Goal: Transaction & Acquisition: Book appointment/travel/reservation

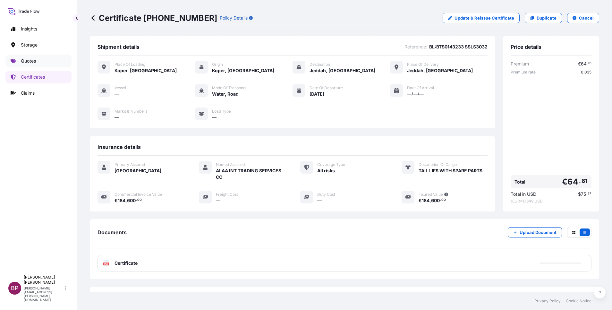
click at [27, 60] on p "Quotes" at bounding box center [28, 61] width 15 height 6
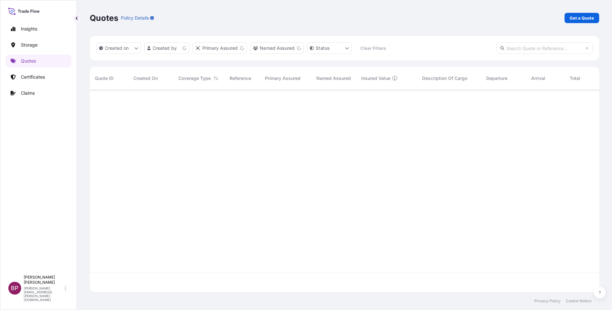
scroll to position [198, 502]
click at [578, 21] on p "Get a Quote" at bounding box center [581, 18] width 24 height 6
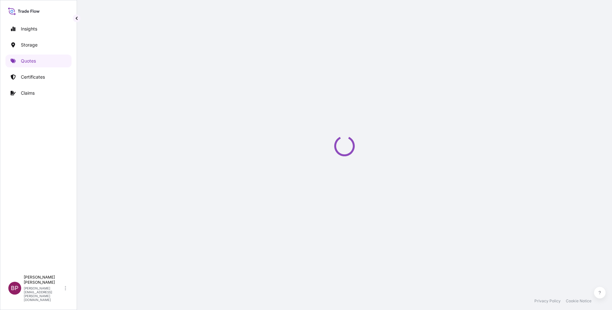
select select "Water"
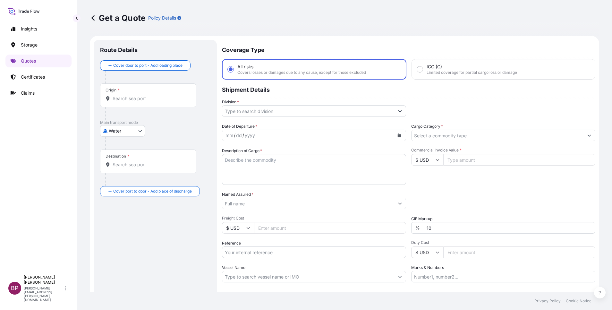
scroll to position [10, 0]
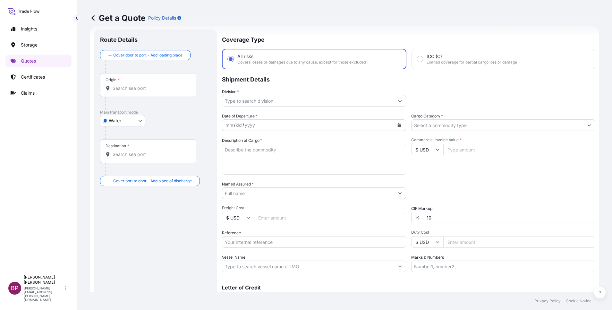
click at [432, 151] on input "$ USD" at bounding box center [427, 150] width 32 height 12
click at [424, 173] on div "€ EUR" at bounding box center [423, 167] width 27 height 12
type input "€ EUR"
click at [484, 149] on input "Commercial Invoice Value *" at bounding box center [519, 150] width 152 height 12
paste input "52459.98"
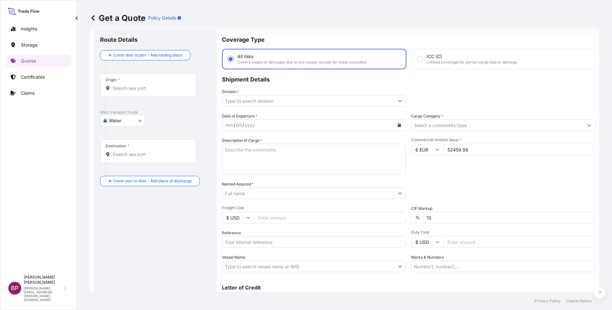
type input "52459.98"
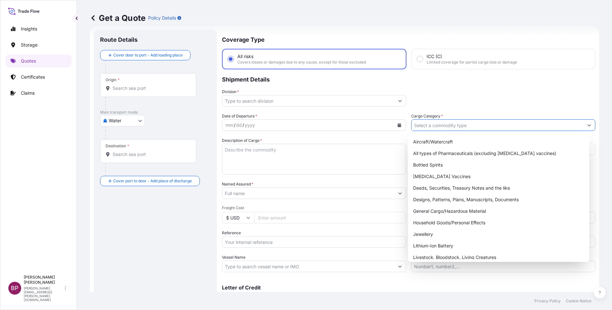
click at [485, 123] on input "Cargo Category *" at bounding box center [497, 125] width 172 height 12
click at [454, 209] on div "General Cargo/Hazardous Material" at bounding box center [498, 211] width 176 height 12
type input "General Cargo/Hazardous Material"
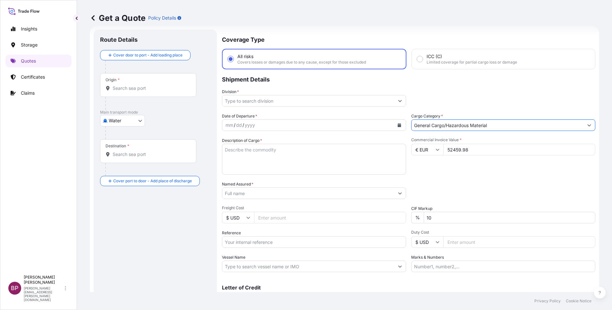
click at [398, 101] on icon "Show suggestions" at bounding box center [400, 101] width 4 height 4
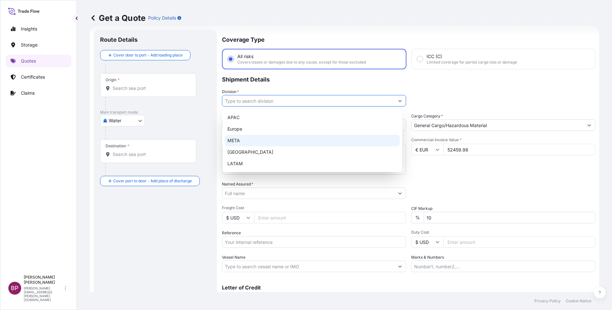
click at [304, 141] on div "META" at bounding box center [312, 141] width 175 height 12
type input "META"
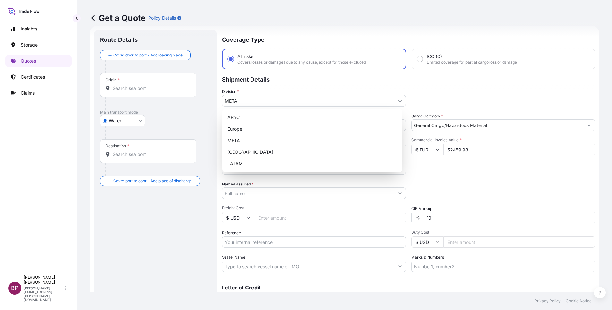
drag, startPoint x: 423, startPoint y: 172, endPoint x: 416, endPoint y: 171, distance: 6.9
click at [422, 172] on div "Commercial Invoice Value * € EUR 52459.98" at bounding box center [503, 155] width 184 height 37
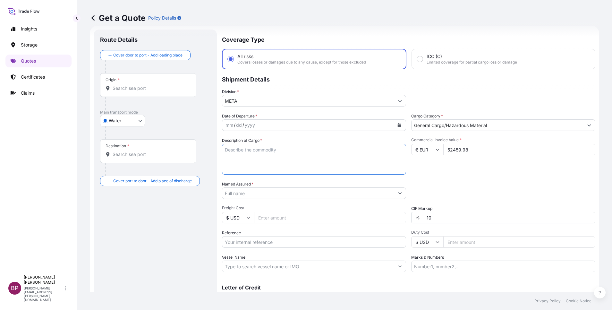
click at [274, 171] on textarea "Description of Cargo *" at bounding box center [314, 159] width 184 height 31
paste textarea "GEAR BOX"
type textarea "GEAR BOX"
click at [272, 242] on input "Reference" at bounding box center [314, 242] width 184 height 12
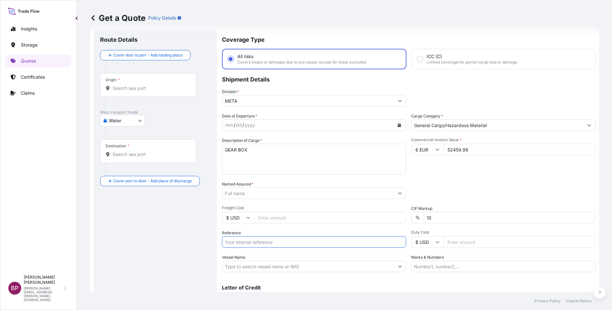
paste input "BL:MAEU257842929 SSLS3033"
type input "BL:MAEU257842929 SSLS3033"
click at [267, 195] on input "Named Assured *" at bounding box center [306, 193] width 168 height 12
paste input "ALAA INDUSTRIAL EQUIPMENT FACTORY"
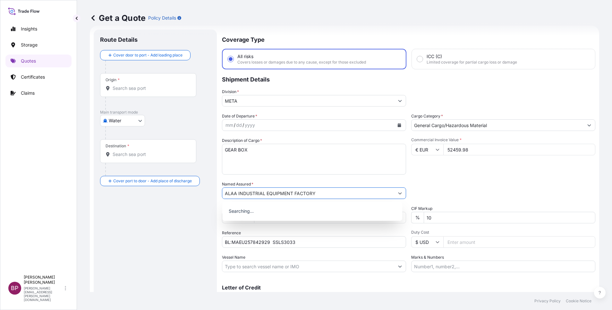
type input "ALAA INDUSTRIAL EQUIPMENT FACTORY"
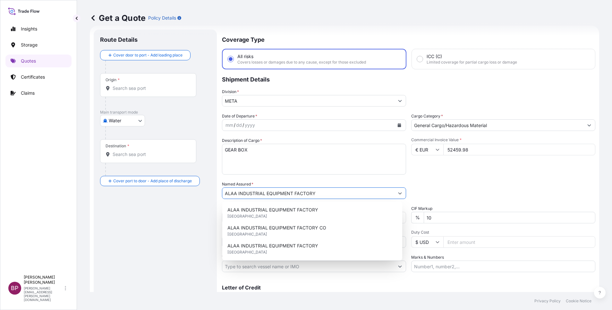
click at [398, 125] on icon "Calendar" at bounding box center [400, 125] width 4 height 4
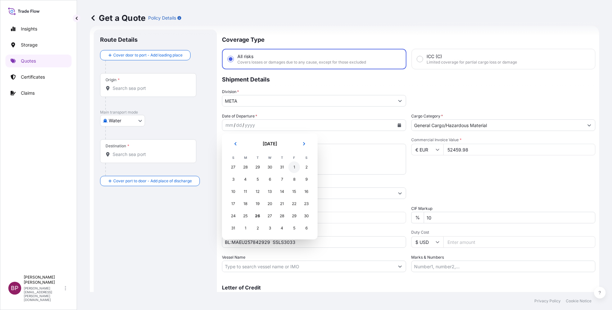
click at [294, 166] on div "1" at bounding box center [294, 167] width 12 height 12
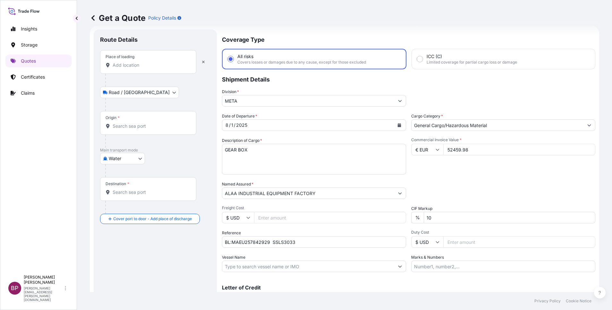
click at [136, 59] on div "Place of loading" at bounding box center [148, 62] width 96 height 24
click at [136, 62] on input "Place of loading" at bounding box center [151, 65] width 76 height 6
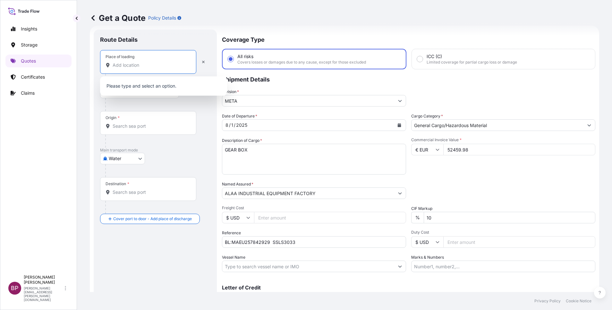
paste input "VADO LIGURE"
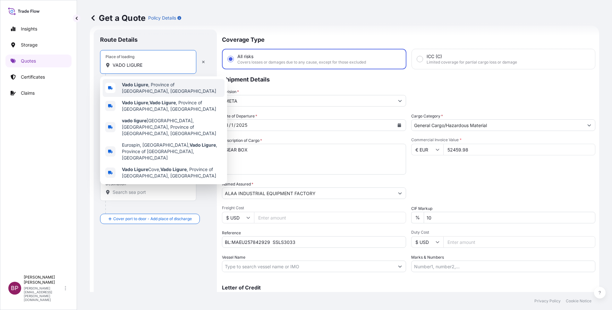
click at [168, 88] on span "Vado Ligure , Province of [GEOGRAPHIC_DATA], [GEOGRAPHIC_DATA]" at bounding box center [172, 87] width 100 height 13
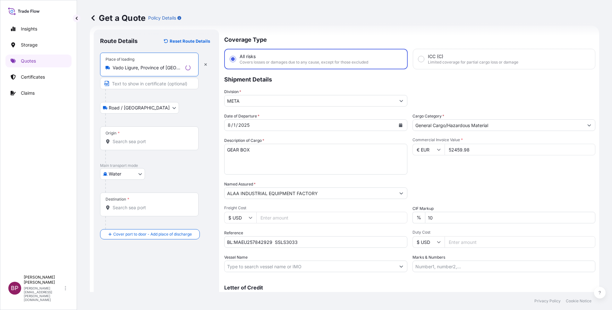
type input "Vado Ligure, Province of [GEOGRAPHIC_DATA], [GEOGRAPHIC_DATA]"
click at [152, 140] on input "Origin *" at bounding box center [152, 141] width 78 height 6
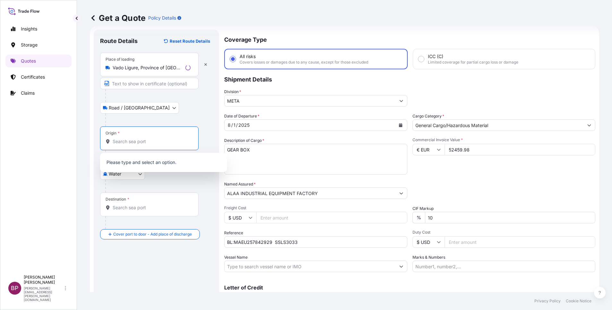
paste input "VADO LIGURE"
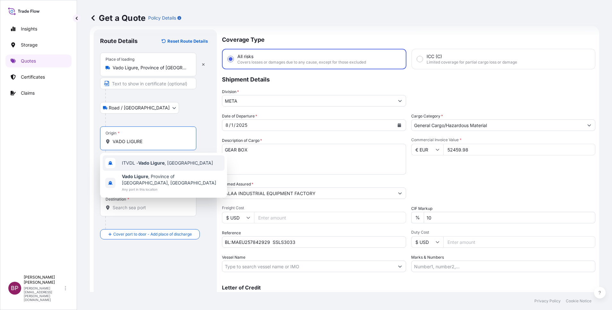
click at [178, 159] on div "ITVDL - Vado Ligure , [GEOGRAPHIC_DATA]" at bounding box center [164, 162] width 122 height 15
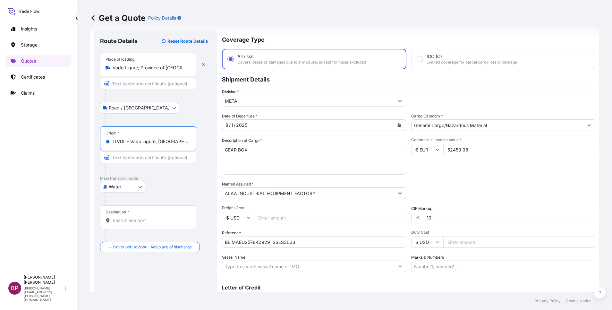
type input "ITVDL - Vado Ligure, [GEOGRAPHIC_DATA]"
click at [180, 67] on input "Vado Ligure, Province of [GEOGRAPHIC_DATA], [GEOGRAPHIC_DATA]" at bounding box center [151, 67] width 76 height 6
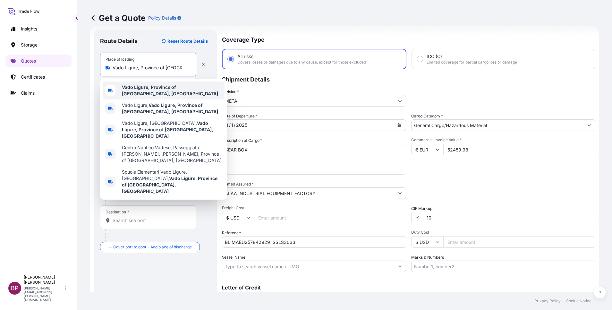
click at [194, 89] on b "Vado Ligure, Province of [GEOGRAPHIC_DATA], [GEOGRAPHIC_DATA]" at bounding box center [170, 90] width 96 height 12
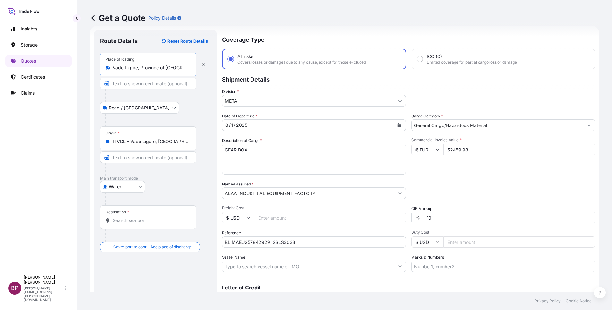
click at [162, 221] on input "Destination *" at bounding box center [151, 220] width 76 height 6
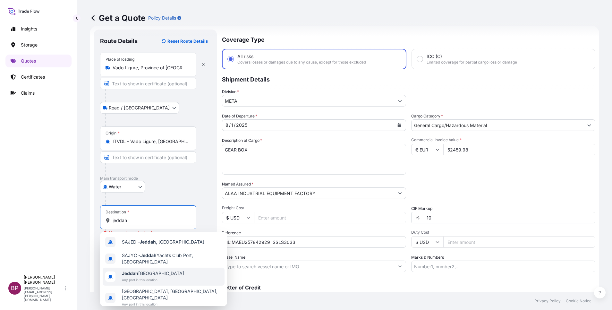
click at [151, 279] on span "Any port in this location" at bounding box center [153, 279] width 62 height 6
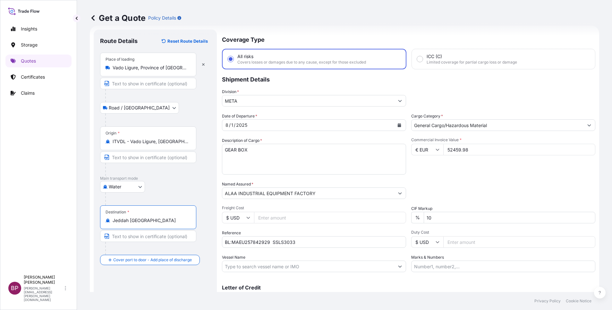
type input "Jeddah [GEOGRAPHIC_DATA]"
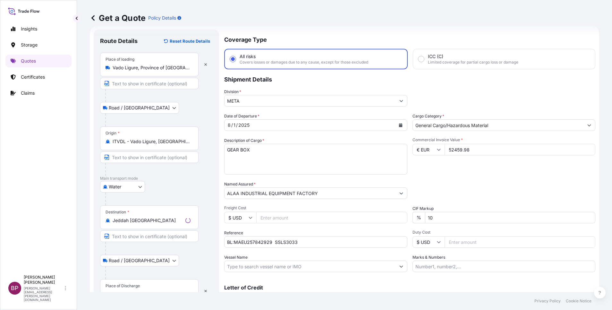
click at [137, 286] on div "Place of Discharge" at bounding box center [122, 285] width 34 height 5
click at [137, 291] on input "Place of Discharge" at bounding box center [152, 294] width 78 height 6
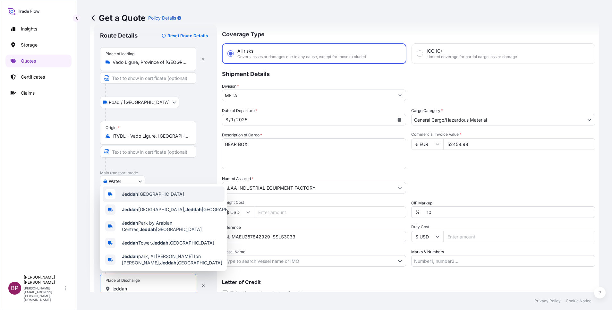
click at [158, 192] on span "Jeddah [GEOGRAPHIC_DATA]" at bounding box center [153, 194] width 62 height 6
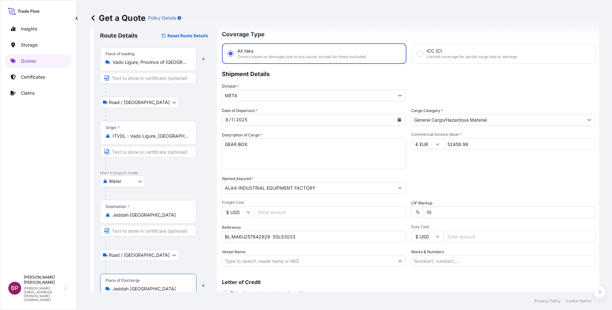
scroll to position [44, 0]
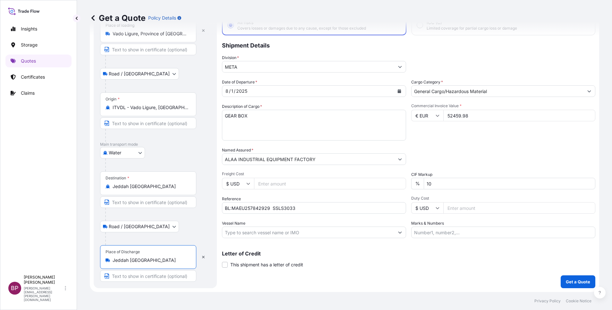
type input "Jeddah [GEOGRAPHIC_DATA]"
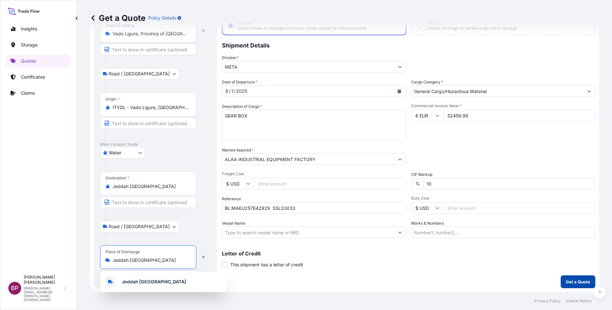
click at [565, 283] on p "Get a Quote" at bounding box center [577, 281] width 24 height 6
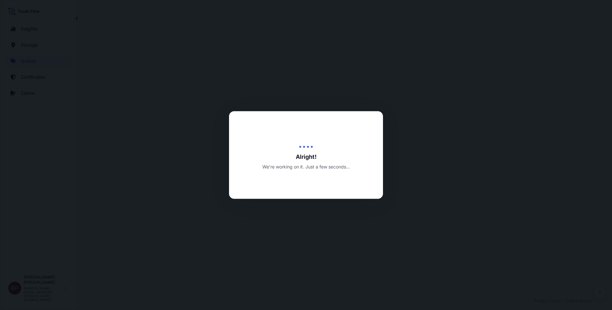
select select "Road / [GEOGRAPHIC_DATA]"
select select "Water"
select select "Road / [GEOGRAPHIC_DATA]"
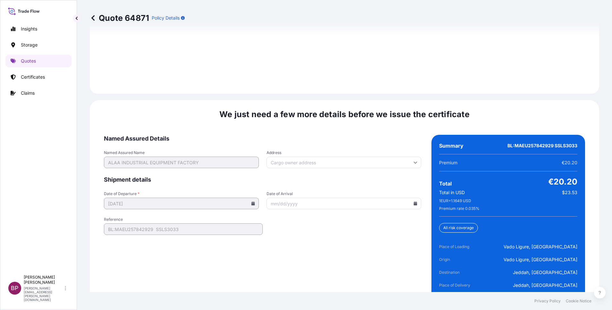
scroll to position [984, 0]
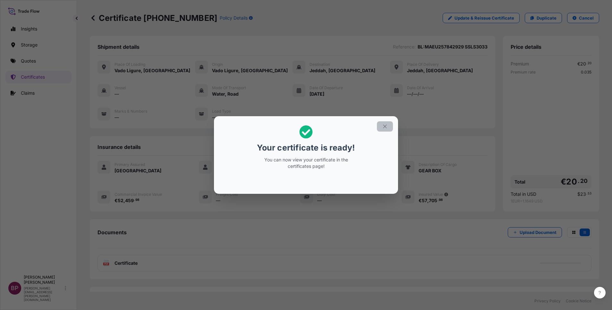
click at [386, 127] on icon "button" at bounding box center [385, 126] width 4 height 4
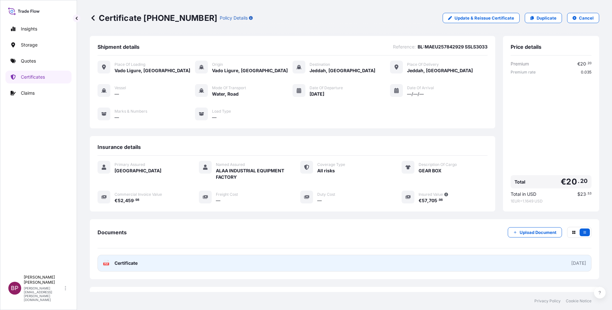
click at [130, 263] on span "Certificate" at bounding box center [125, 263] width 23 height 6
